Goal: Task Accomplishment & Management: Use online tool/utility

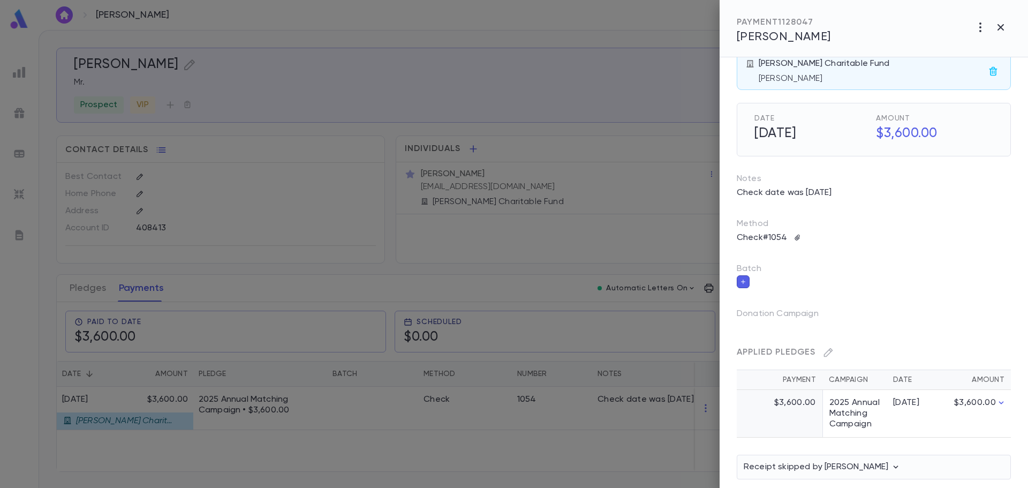
scroll to position [31, 0]
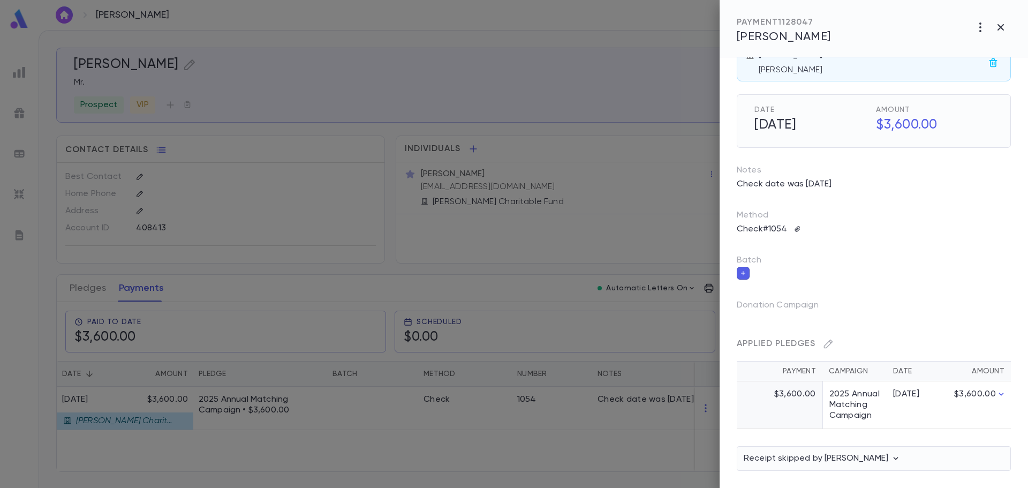
click at [901, 458] on icon "button" at bounding box center [896, 458] width 11 height 11
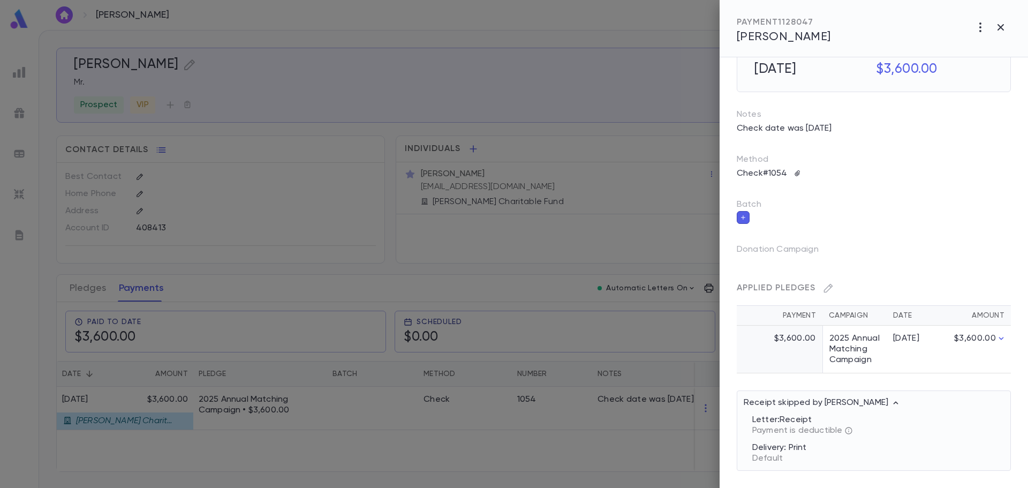
click at [901, 404] on icon "button" at bounding box center [896, 402] width 11 height 11
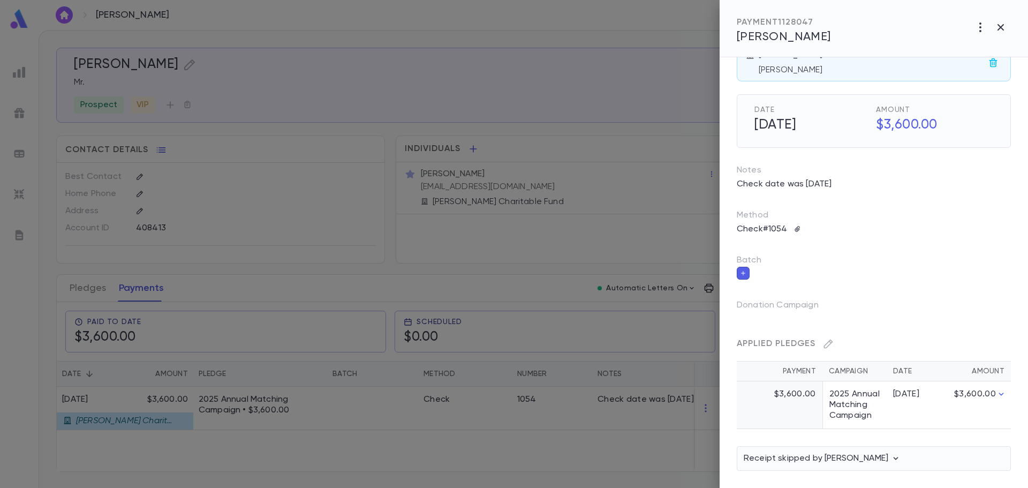
scroll to position [0, 0]
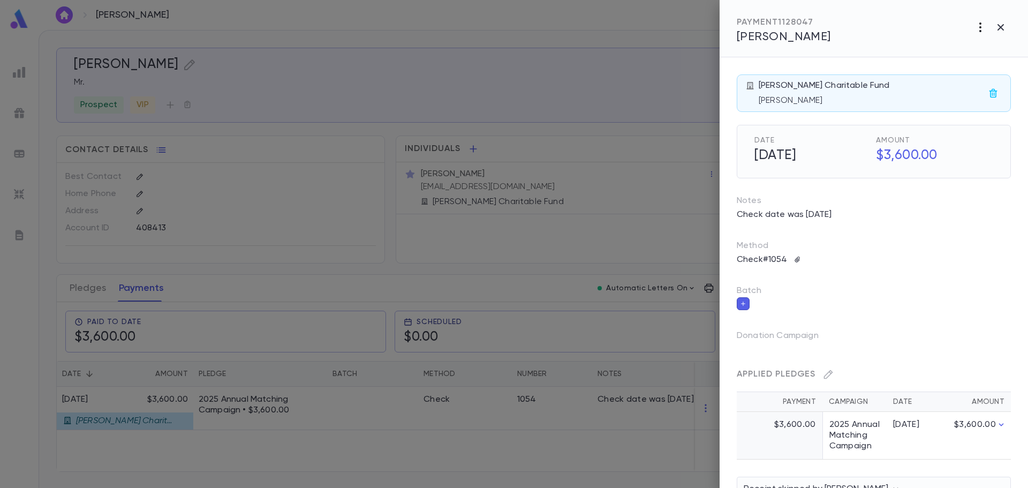
click at [980, 34] on button "button" at bounding box center [980, 27] width 20 height 20
click at [984, 64] on p "Send Letter" at bounding box center [964, 68] width 48 height 11
click at [1000, 88] on li "Print" at bounding box center [1001, 87] width 37 height 19
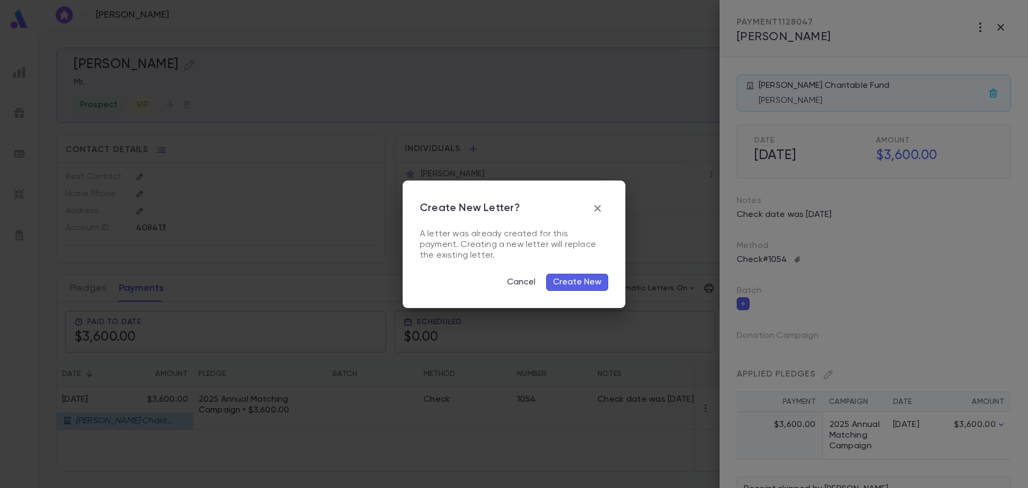
click at [585, 282] on button "Create New" at bounding box center [577, 282] width 62 height 17
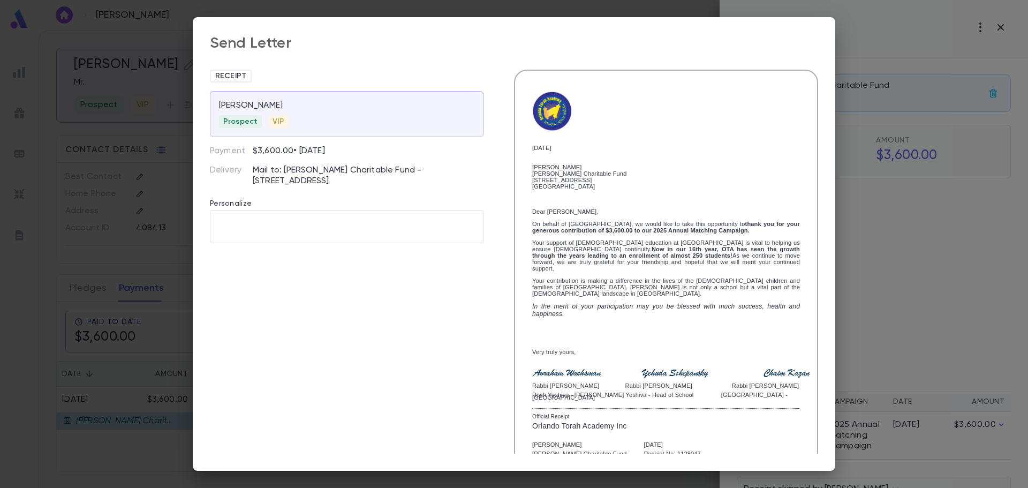
scroll to position [96, 0]
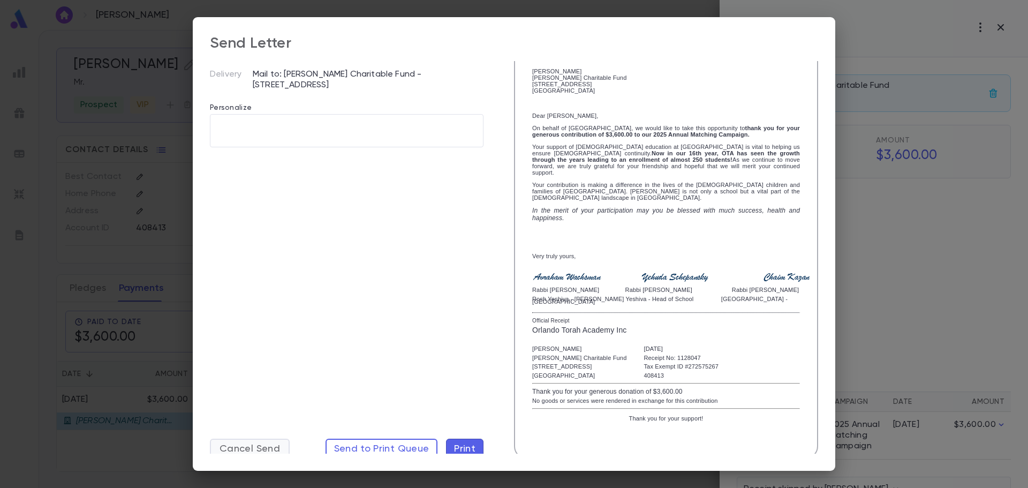
click at [228, 449] on span "Cancel Send" at bounding box center [250, 449] width 61 height 12
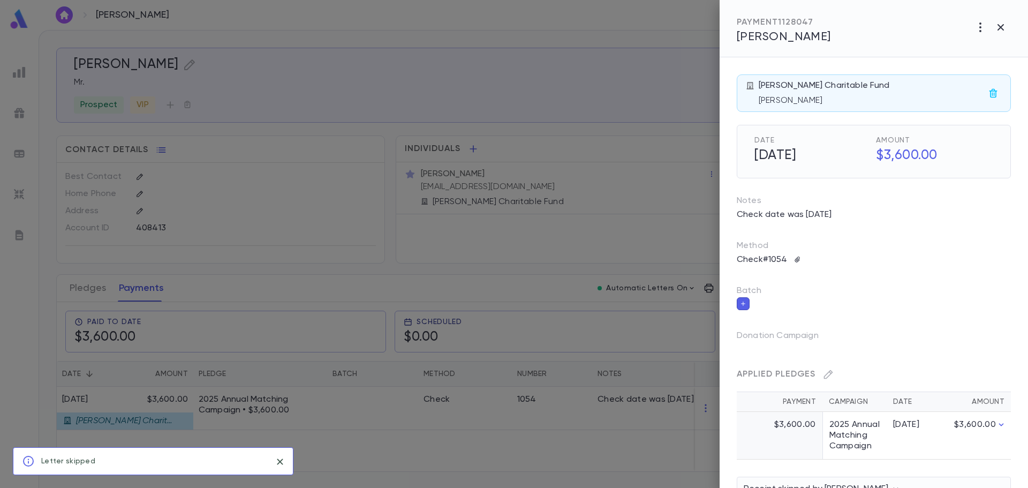
click at [677, 16] on div at bounding box center [514, 244] width 1028 height 488
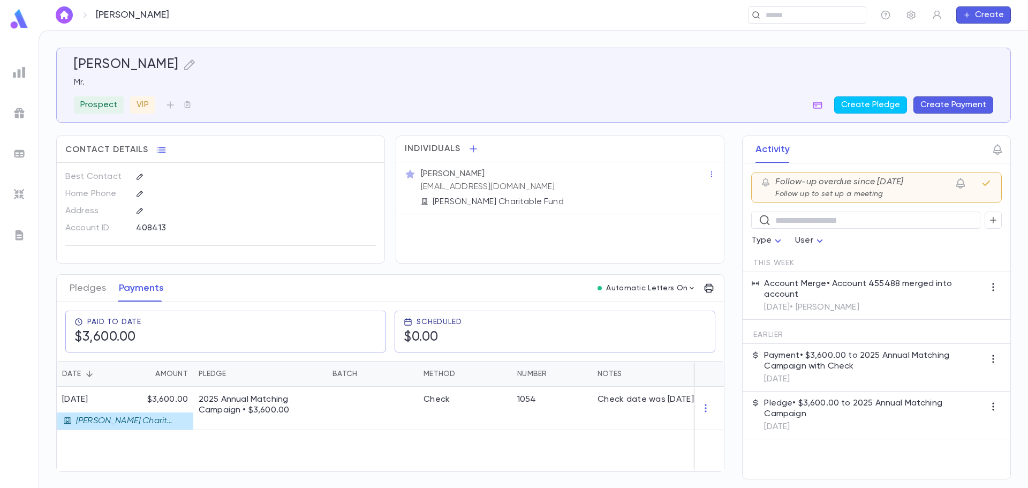
click at [14, 230] on img at bounding box center [19, 235] width 13 height 13
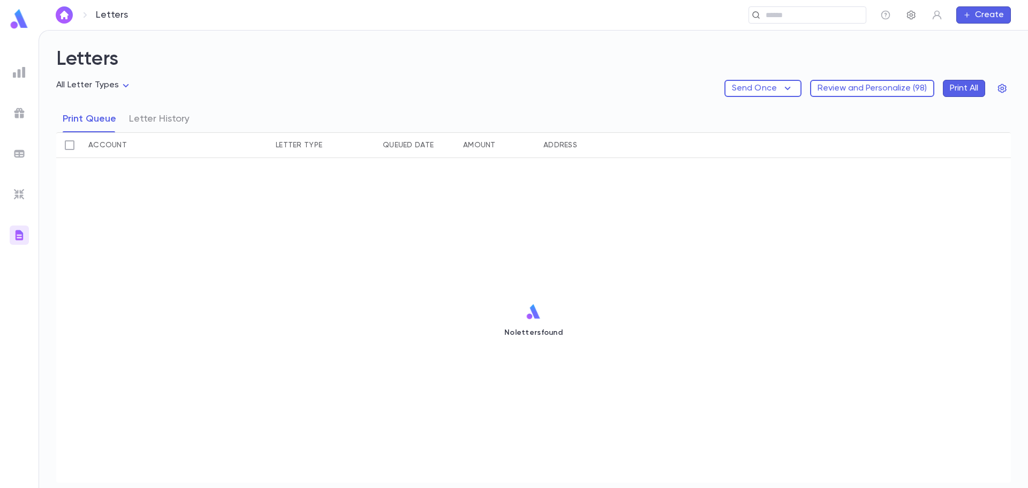
click at [909, 11] on icon "button" at bounding box center [911, 15] width 11 height 11
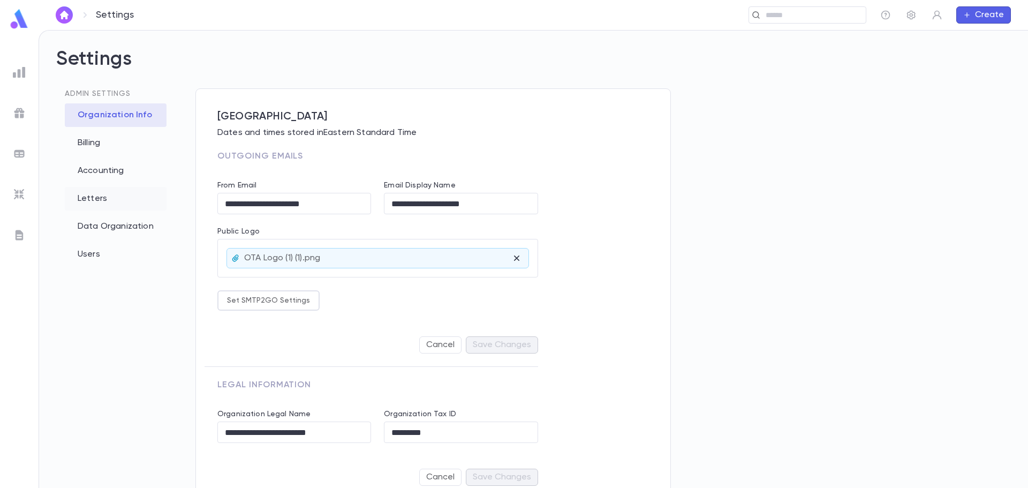
click at [109, 202] on div "Letters" at bounding box center [116, 199] width 102 height 24
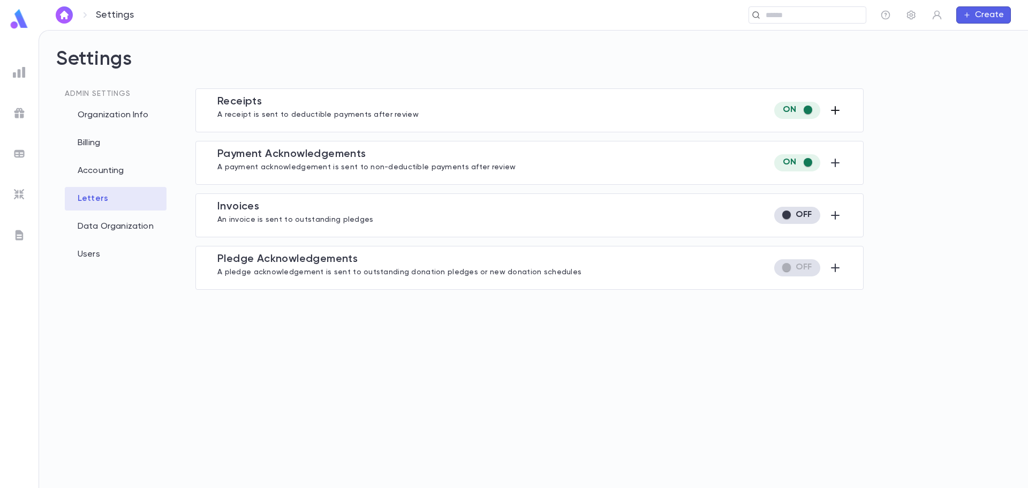
click at [837, 106] on icon "button" at bounding box center [835, 110] width 13 height 13
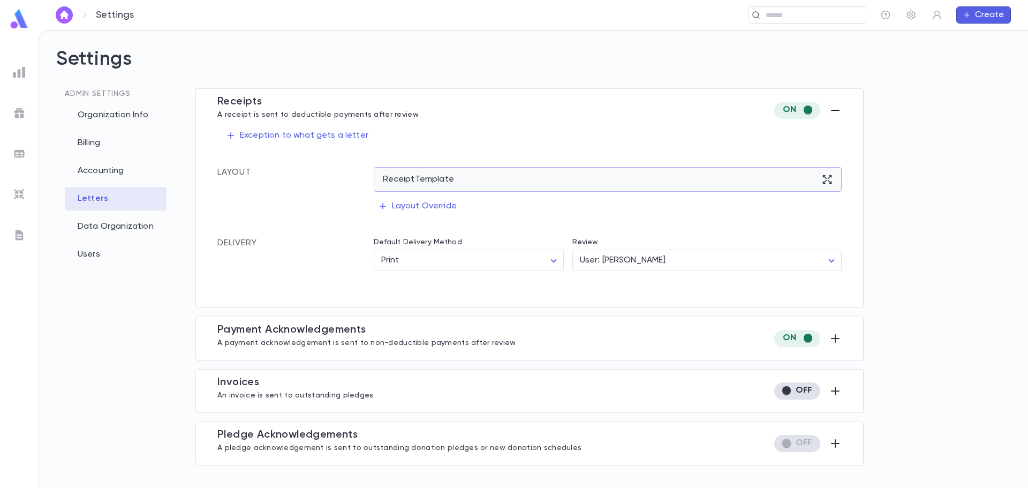
click at [409, 175] on div "Receipt Template" at bounding box center [608, 179] width 469 height 25
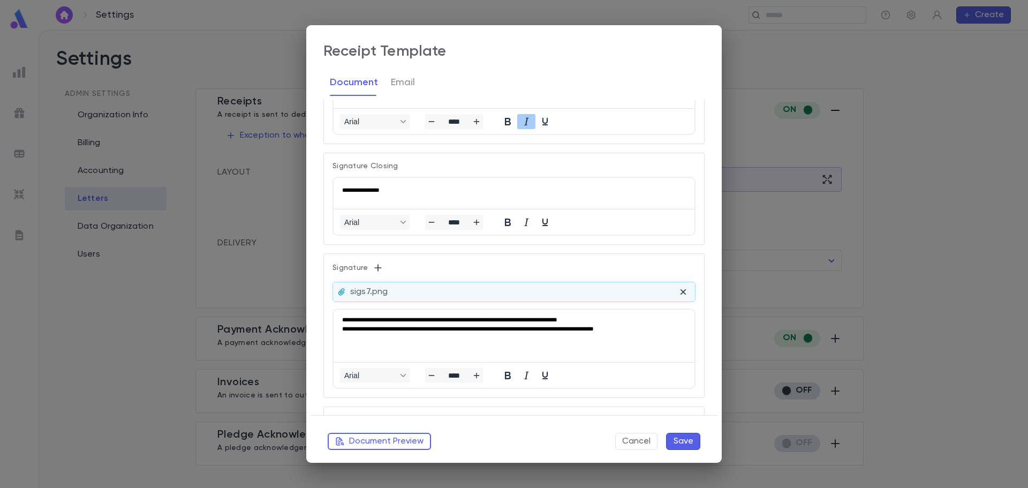
scroll to position [589, 0]
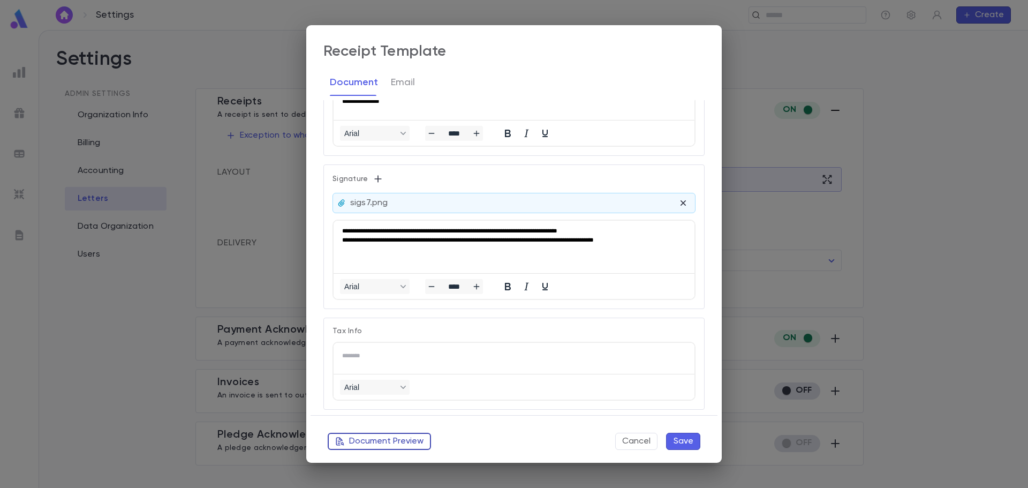
click at [370, 443] on button "Document Preview" at bounding box center [379, 441] width 103 height 17
click at [631, 446] on button "Cancel" at bounding box center [636, 441] width 42 height 17
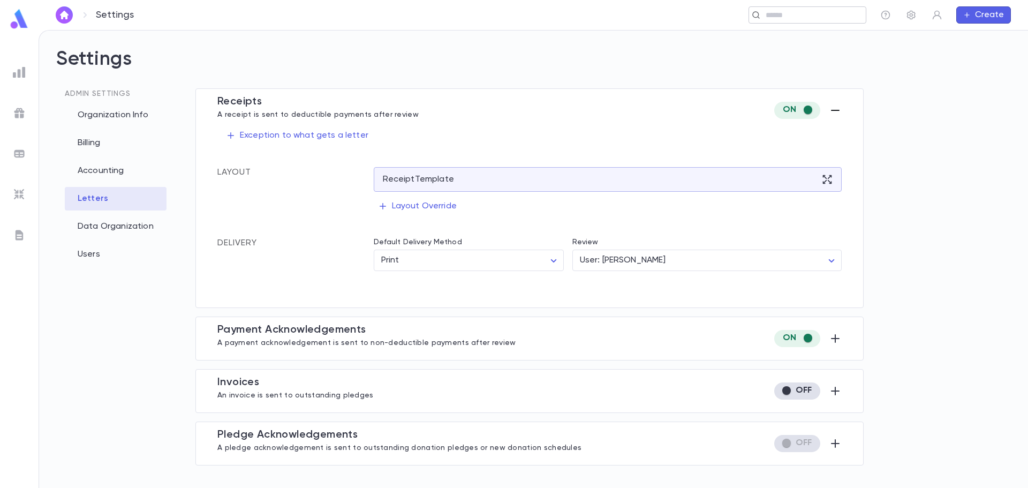
click at [817, 20] on input "text" at bounding box center [804, 15] width 83 height 10
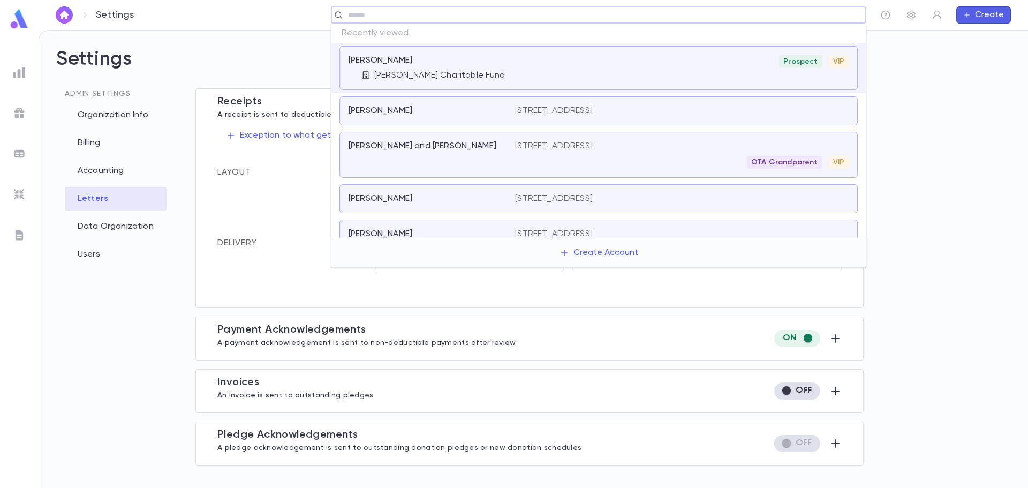
click at [530, 96] on div "[PERSON_NAME] [STREET_ADDRESS]" at bounding box center [599, 110] width 518 height 29
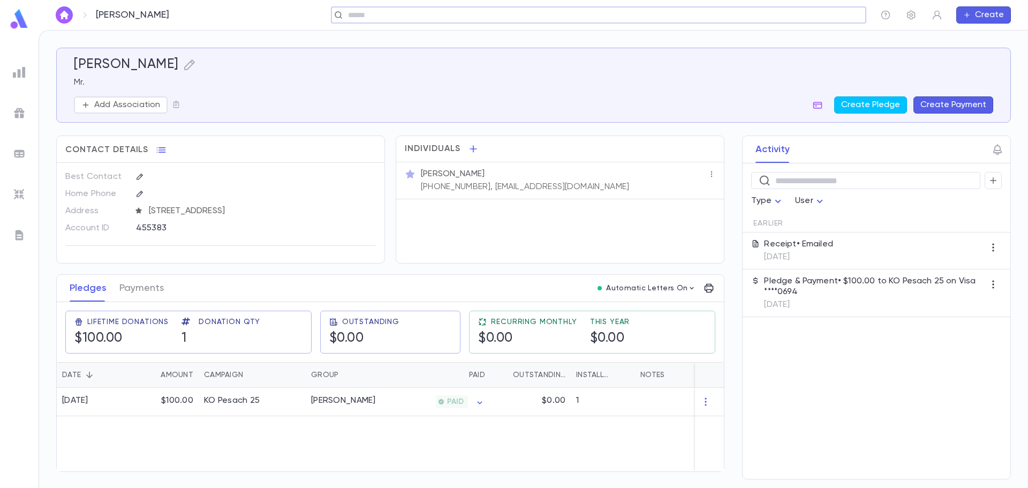
click at [718, 13] on input "text" at bounding box center [595, 15] width 501 height 10
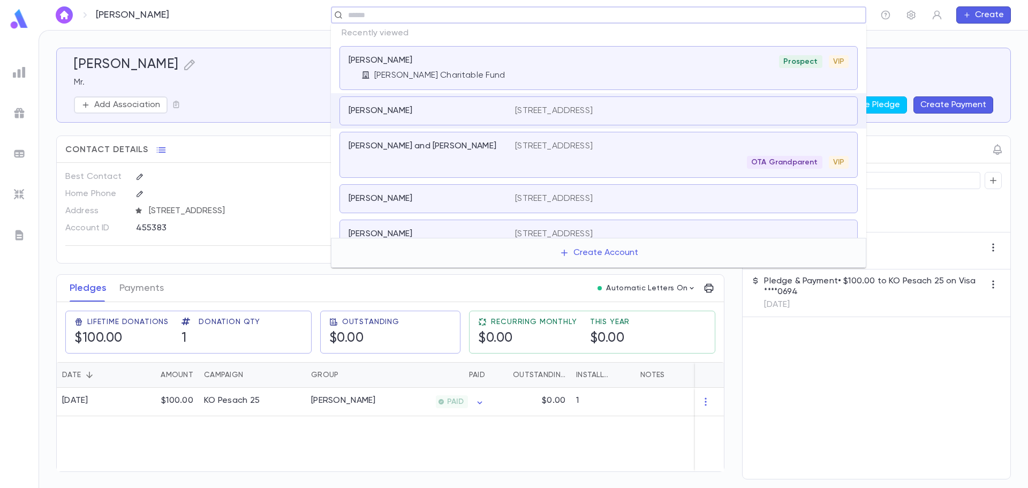
click at [683, 51] on div "[PERSON_NAME], [PERSON_NAME] Charitable Fund Prospect VIP" at bounding box center [599, 68] width 518 height 44
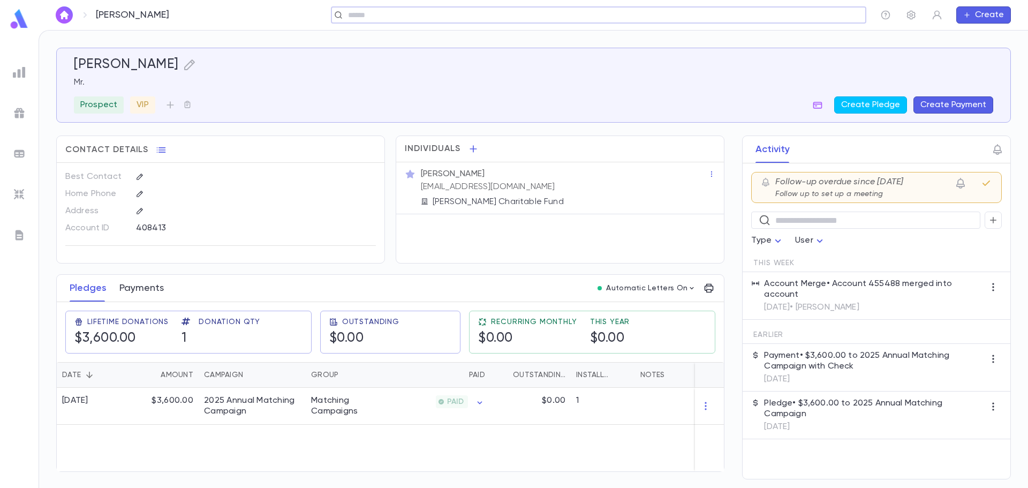
click at [139, 289] on button "Payments" at bounding box center [141, 288] width 44 height 27
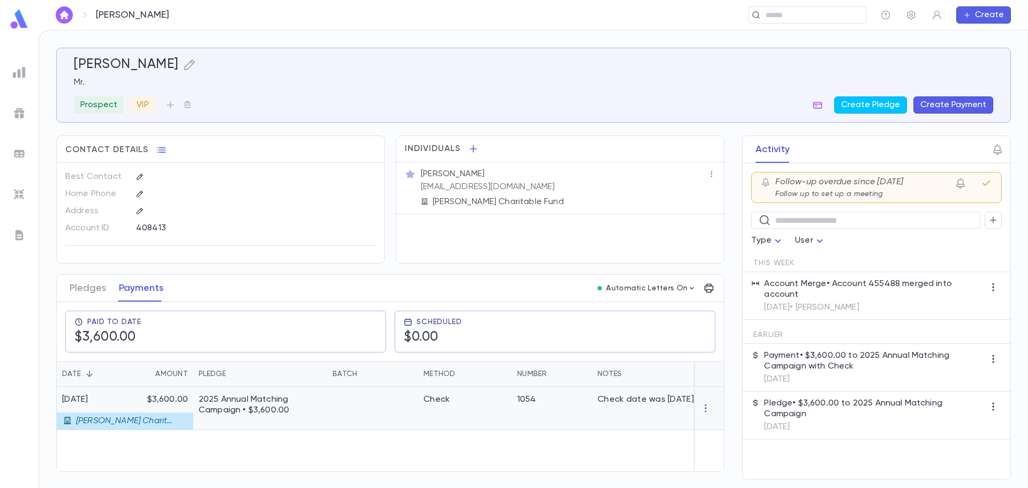
click at [216, 403] on p "2025 Annual Matching Campaign • $3,600.00" at bounding box center [260, 404] width 123 height 21
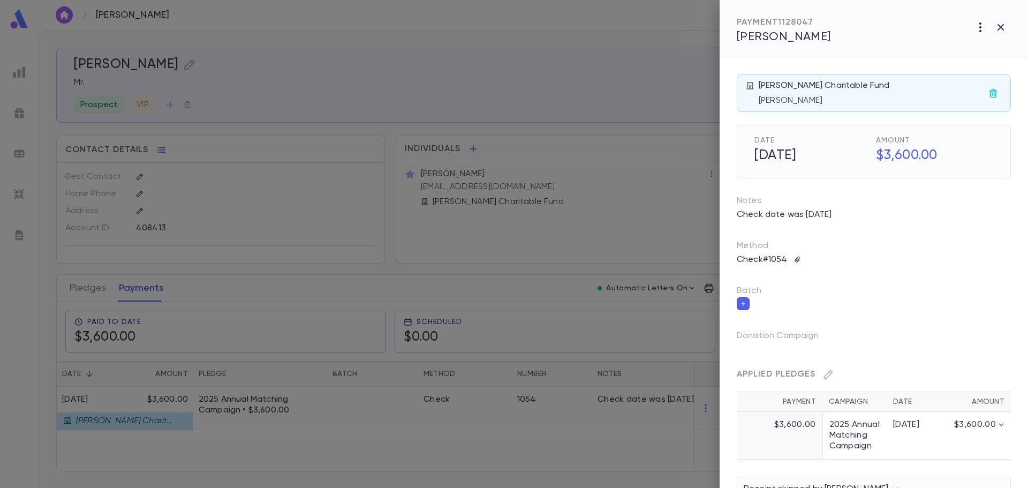
click at [981, 36] on button "button" at bounding box center [980, 27] width 20 height 20
click at [972, 66] on p "Send Letter" at bounding box center [964, 68] width 48 height 11
click at [1008, 85] on li "Print" at bounding box center [1001, 87] width 37 height 19
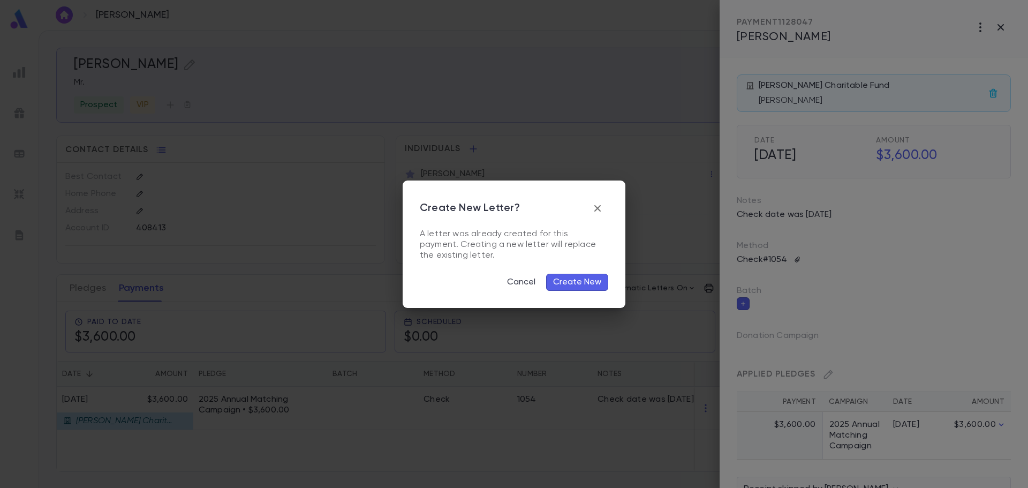
click at [577, 281] on button "Create New" at bounding box center [577, 282] width 62 height 17
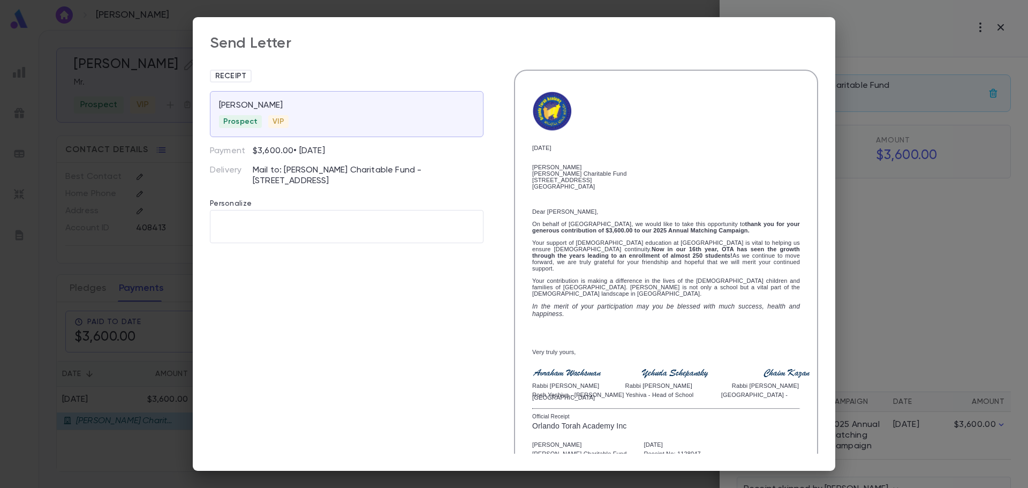
scroll to position [96, 0]
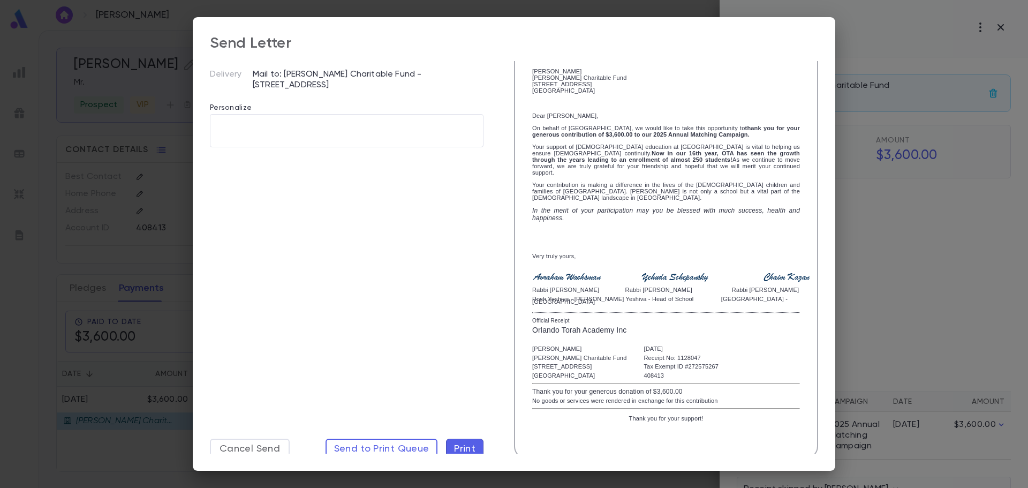
click at [470, 446] on span "Print" at bounding box center [464, 449] width 21 height 12
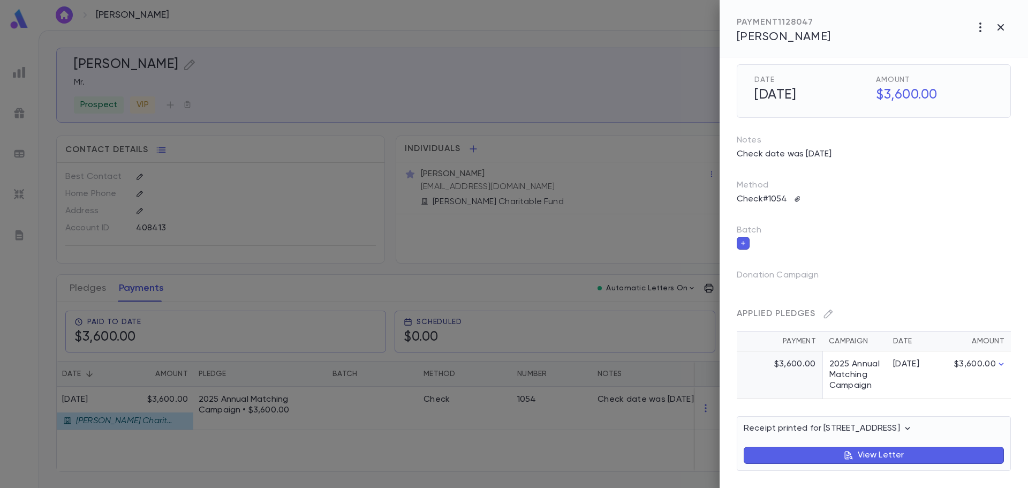
scroll to position [0, 0]
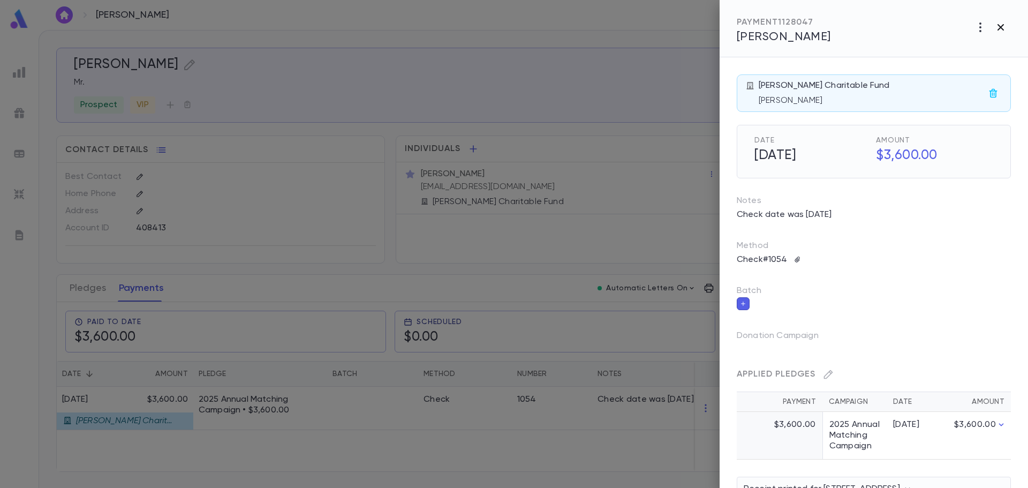
click at [1007, 26] on icon "button" at bounding box center [1001, 27] width 13 height 13
